Goal: Task Accomplishment & Management: Use online tool/utility

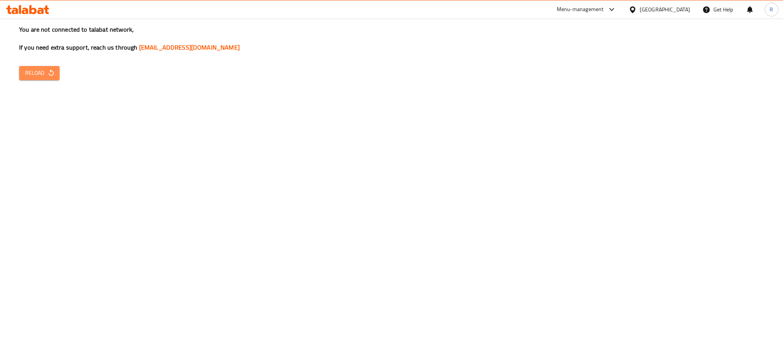
click at [53, 78] on button "Reload" at bounding box center [39, 73] width 40 height 14
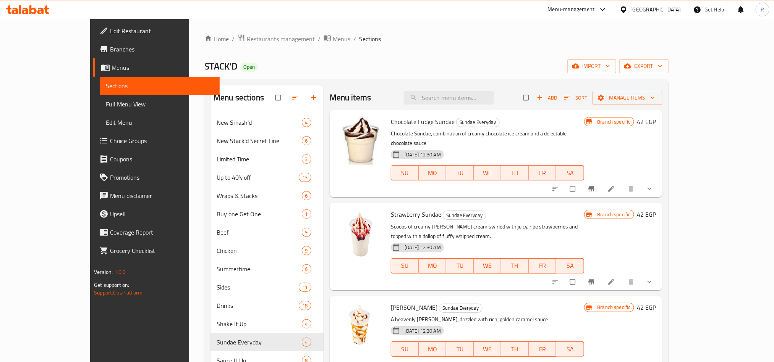
click at [667, 7] on div "[GEOGRAPHIC_DATA]" at bounding box center [656, 9] width 50 height 8
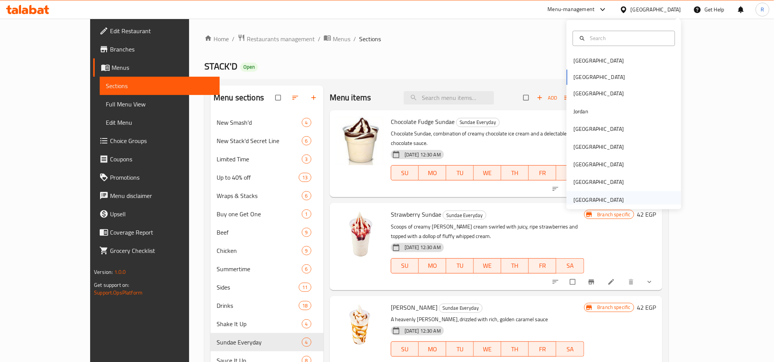
click at [635, 197] on div "[GEOGRAPHIC_DATA]" at bounding box center [623, 200] width 115 height 18
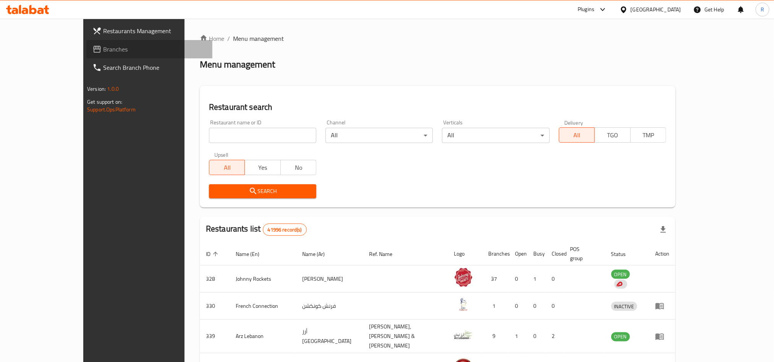
drag, startPoint x: 184, startPoint y: 136, endPoint x: 37, endPoint y: 44, distance: 173.9
click at [103, 45] on span "Branches" at bounding box center [154, 49] width 103 height 9
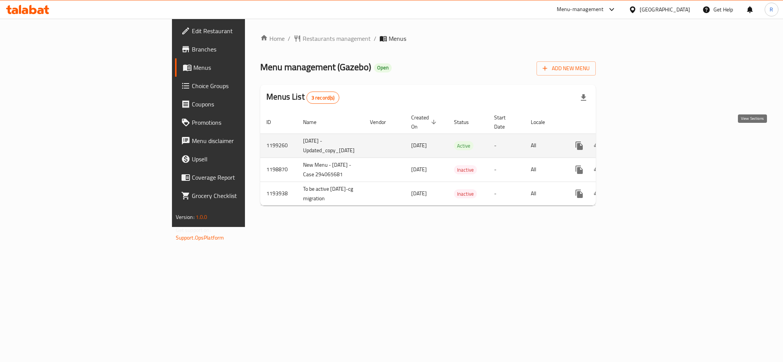
click at [637, 142] on icon "enhanced table" at bounding box center [634, 145] width 7 height 7
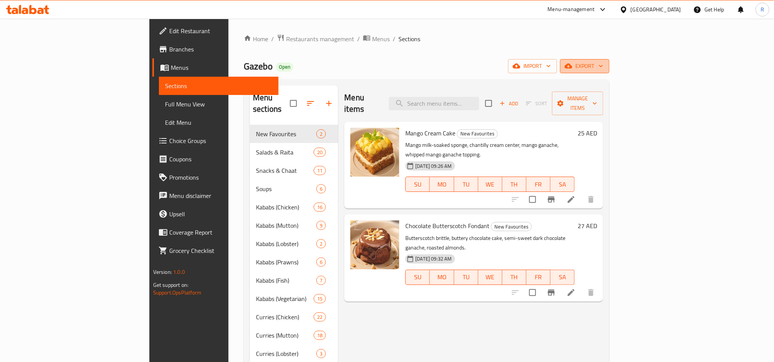
click at [603, 67] on span "export" at bounding box center [584, 66] width 37 height 10
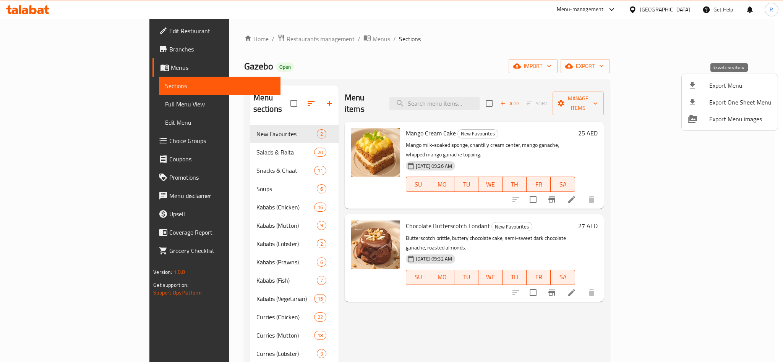
click at [734, 86] on span "Export Menu" at bounding box center [740, 85] width 62 height 9
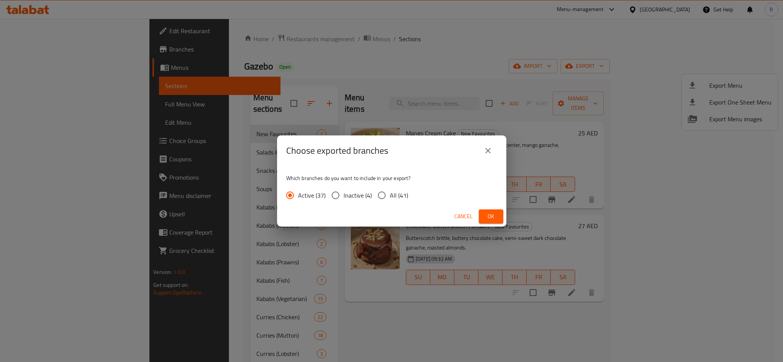
click at [490, 216] on span "Ok" at bounding box center [491, 217] width 12 height 10
